Goal: Book appointment/travel/reservation

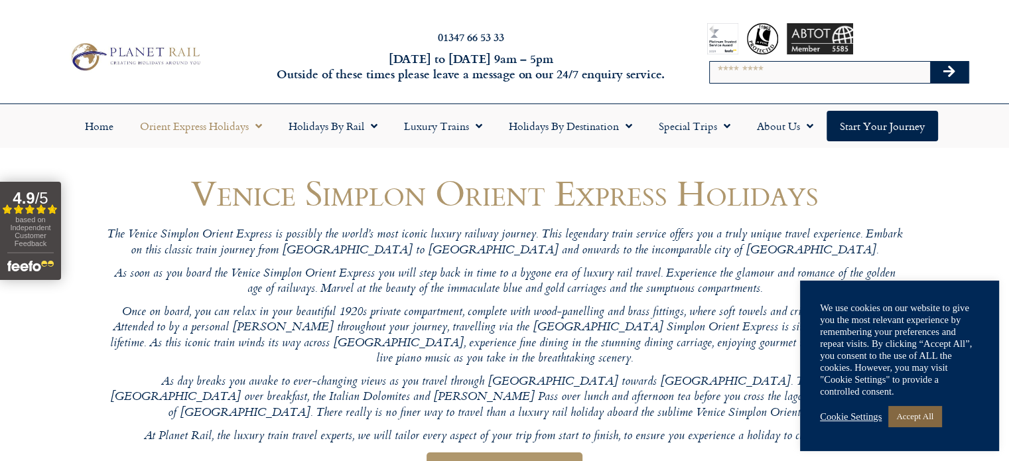
click at [941, 417] on link "Accept All" at bounding box center [914, 416] width 53 height 21
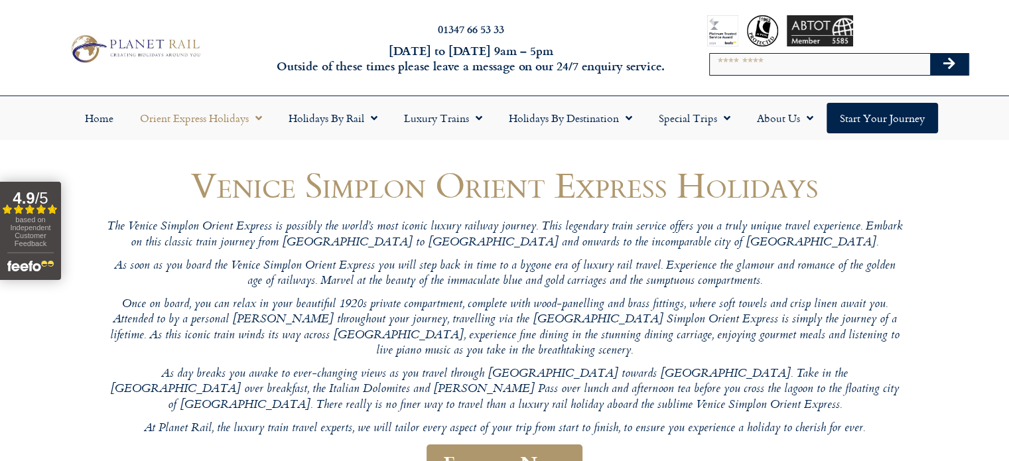
scroll to position [1, 0]
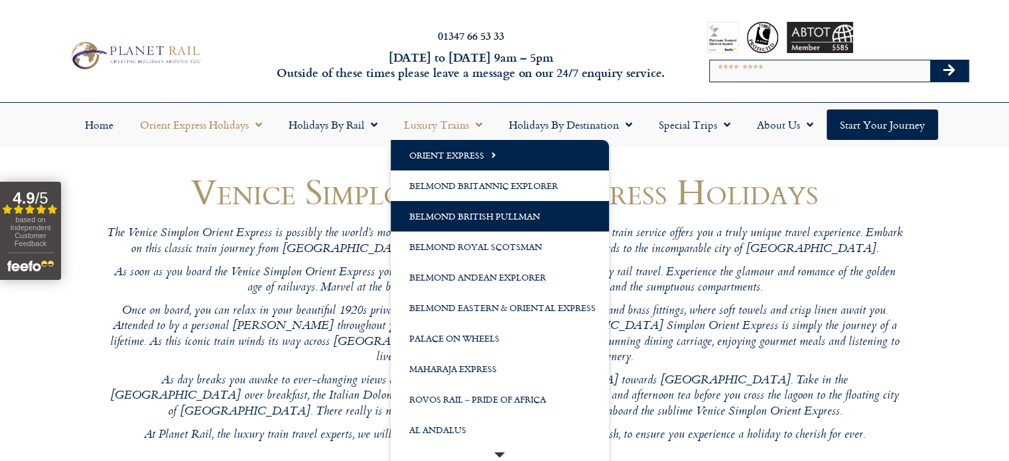
click at [445, 217] on link "Belmond British Pullman" at bounding box center [500, 216] width 218 height 31
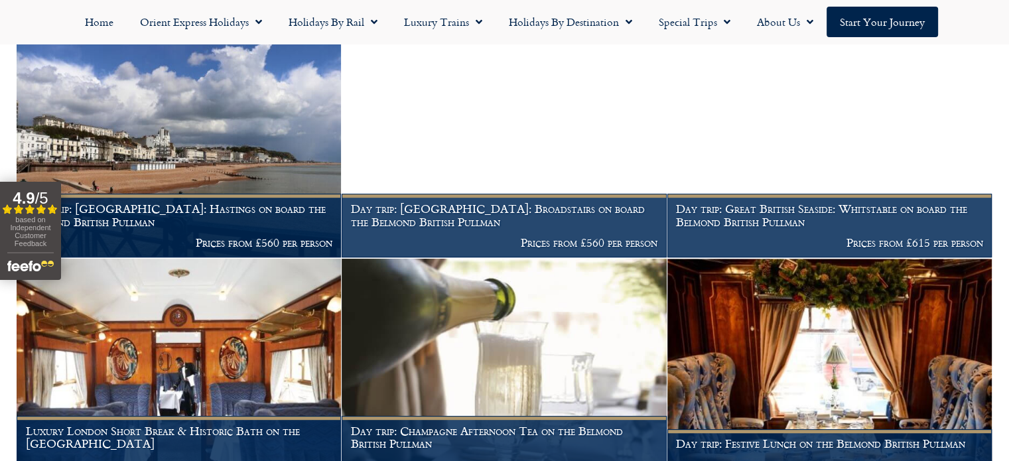
scroll to position [567, 0]
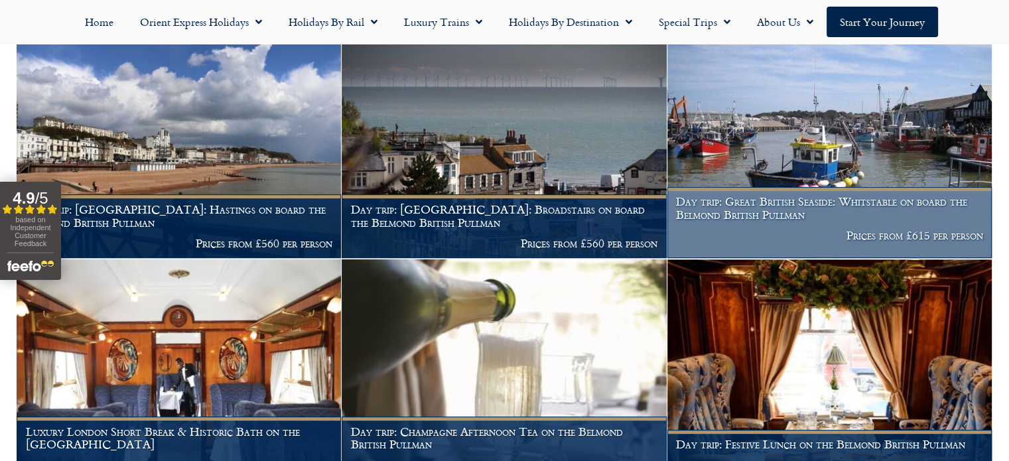
click at [744, 198] on h1 "Day trip: Great British Seaside: Whitstable on board the Belmond British Pullman" at bounding box center [829, 208] width 306 height 26
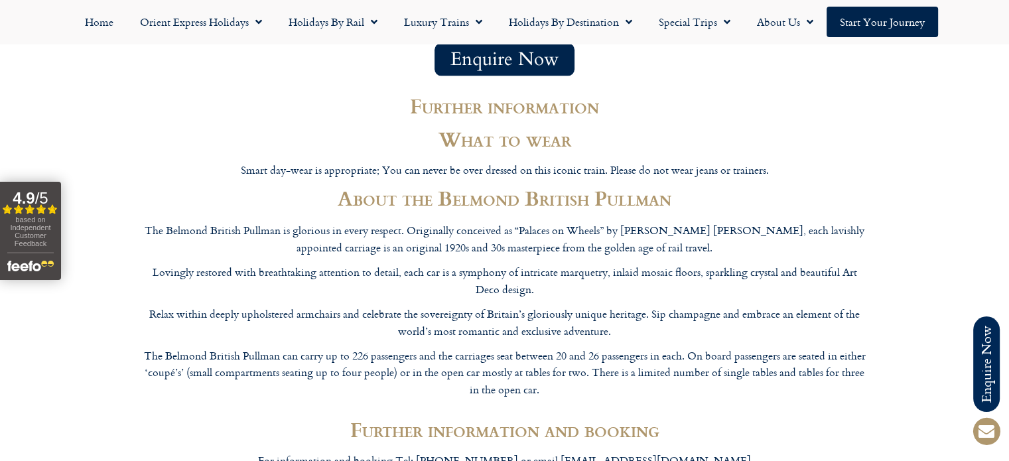
scroll to position [1777, 0]
